Goal: Ask a question

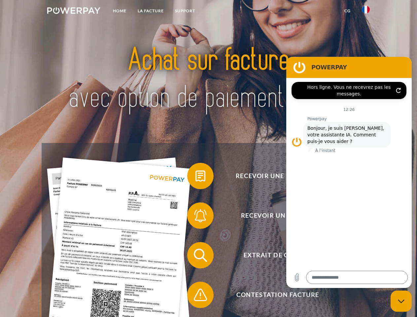
click at [74, 12] on img at bounding box center [73, 10] width 53 height 7
click at [365, 12] on img at bounding box center [365, 10] width 8 height 8
click at [347, 11] on link "CG" at bounding box center [346, 11] width 17 height 12
click at [195, 177] on span at bounding box center [190, 175] width 33 height 33
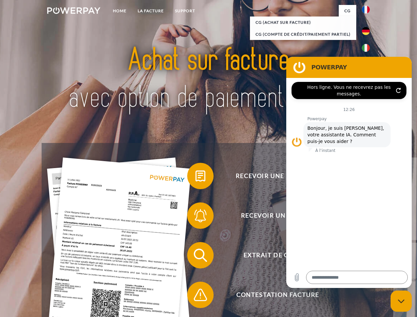
click at [195, 217] on div "Recevoir une facture ? Recevoir un rappel? Extrait de compte retour" at bounding box center [208, 275] width 333 height 264
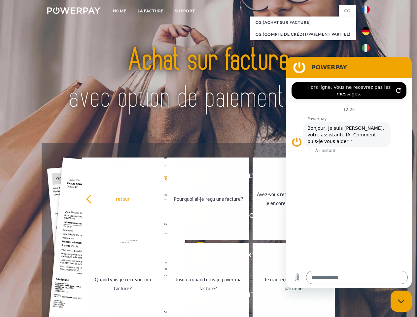
click at [195, 256] on link "Jusqu'à quand dois-je payer ma facture?" at bounding box center [208, 283] width 82 height 82
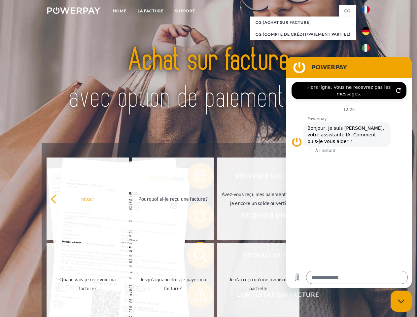
click at [195, 296] on span at bounding box center [190, 294] width 33 height 33
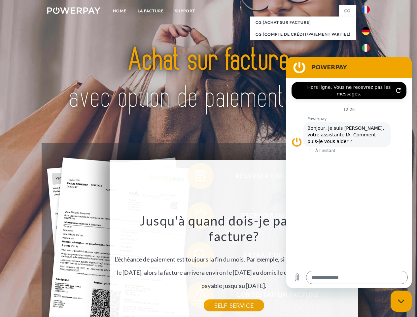
click at [401, 301] on icon "Fermer la fenêtre de messagerie" at bounding box center [400, 301] width 7 height 4
type textarea "*"
